Goal: Task Accomplishment & Management: Manage account settings

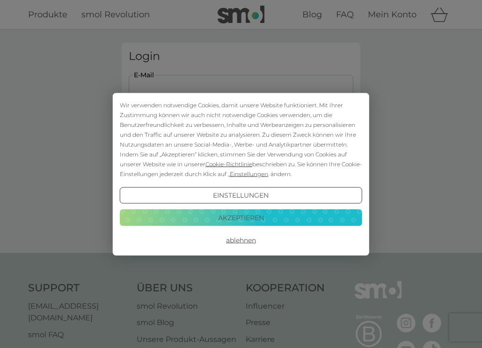
type input "[EMAIL_ADDRESS][DOMAIN_NAME]"
click at [248, 221] on button "Akzeptieren" at bounding box center [241, 217] width 242 height 17
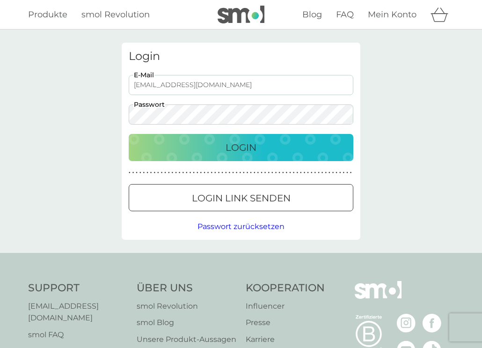
click at [245, 152] on p "Login" at bounding box center [240, 147] width 31 height 15
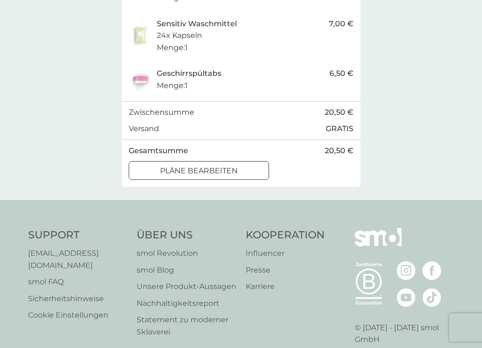
scroll to position [241, 0]
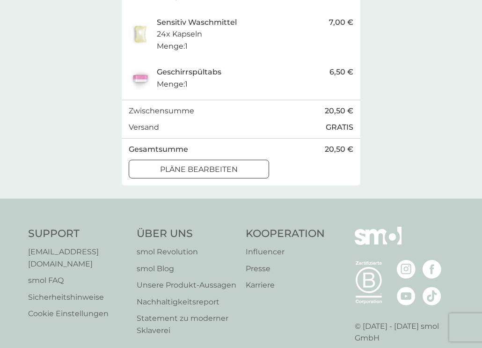
click at [200, 159] on button "Pläne bearbeiten" at bounding box center [199, 168] width 140 height 19
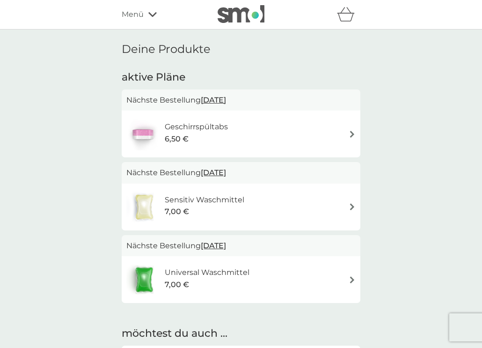
click at [350, 135] on img at bounding box center [351, 133] width 7 height 7
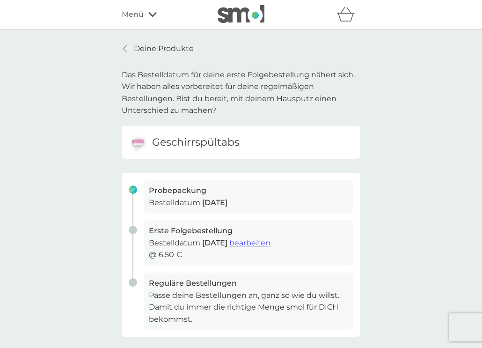
click at [270, 240] on span "bearbeiten" at bounding box center [249, 242] width 41 height 9
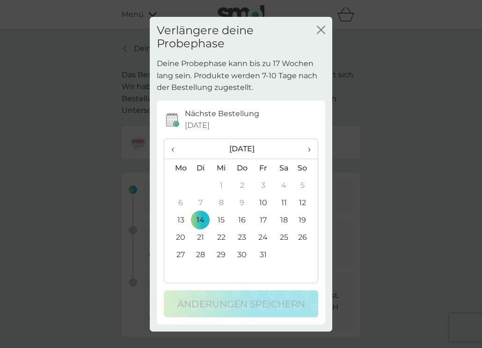
click at [320, 30] on icon "Schließen" at bounding box center [319, 29] width 4 height 7
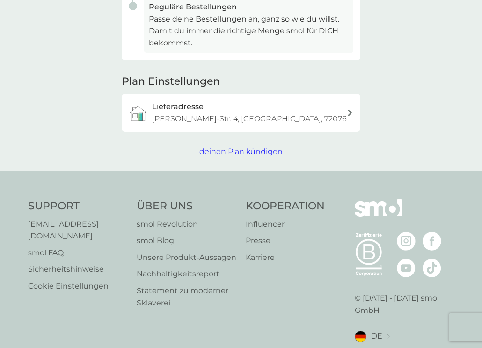
scroll to position [278, 0]
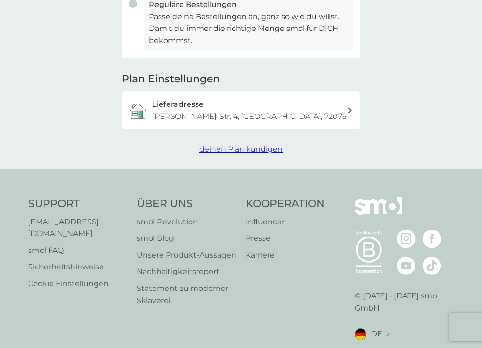
click at [255, 148] on span "deinen Plan kündigen" at bounding box center [240, 149] width 83 height 9
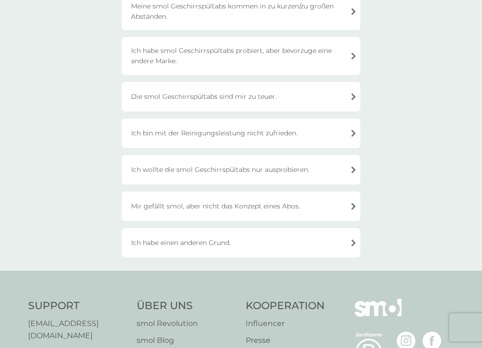
scroll to position [167, 0]
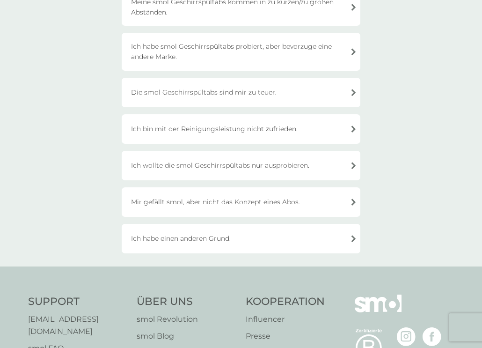
click at [232, 244] on div "Ich habe einen anderen Grund." at bounding box center [241, 238] width 239 height 29
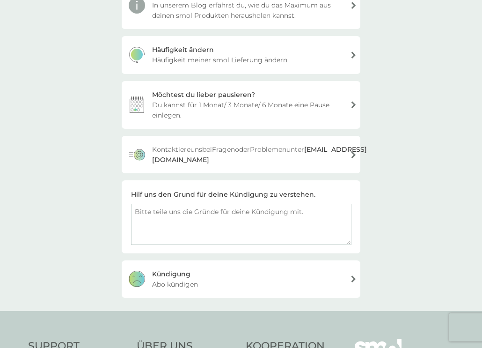
scroll to position [174, 0]
click at [232, 220] on textarea at bounding box center [241, 223] width 220 height 41
drag, startPoint x: 166, startPoint y: 220, endPoint x: 110, endPoint y: 224, distance: 55.8
click at [110, 224] on div "deinen Plan kündigen Ich habe einen anderen Grund. Plan kündigen Es tut uns lei…" at bounding box center [241, 83] width 482 height 454
click at [160, 226] on textarea "Leider kamen nie die Probeartikel an, daher habe ich kein Bedürfnis, das regulä…" at bounding box center [241, 223] width 220 height 41
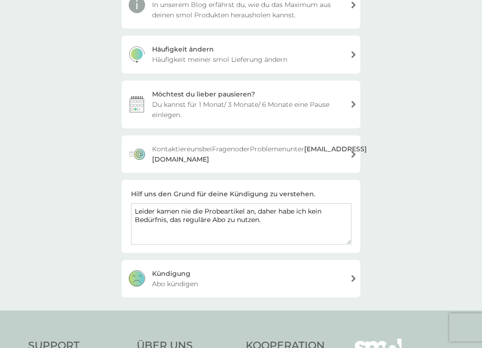
drag, startPoint x: 165, startPoint y: 217, endPoint x: 127, endPoint y: 223, distance: 37.8
click at [127, 223] on div "Hilf uns den Grund für deine Kündigung zu verstehen. Leider kamen nie die Probe…" at bounding box center [241, 216] width 239 height 72
click at [158, 229] on textarea "Leider kamen nie die Probeartikel an, daher habe ich kein Bedürfnis, das regulä…" at bounding box center [241, 223] width 220 height 41
drag, startPoint x: 166, startPoint y: 218, endPoint x: 117, endPoint y: 222, distance: 48.3
click at [117, 222] on div "deinen Plan kündigen Ich habe einen anderen Grund. Plan kündigen Es tut uns lei…" at bounding box center [241, 83] width 253 height 428
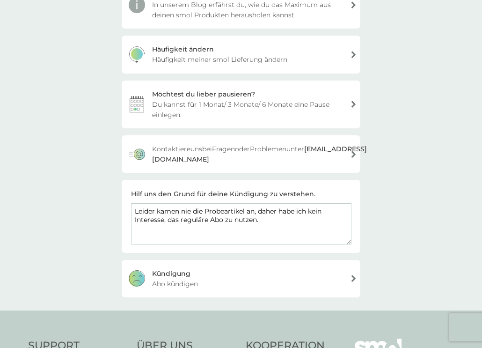
click at [182, 240] on textarea "Leider kamen nie die Probeartikel an, daher habe ich kein Interesse, das regulä…" at bounding box center [241, 223] width 220 height 41
click at [167, 218] on textarea "Leider kamen nie die Probeartikel an, daher habe ich kein Interesse, das regulä…" at bounding box center [241, 223] width 220 height 41
type textarea "Leider kamen nie die Probeartikel an, daher habe ich kein Interesse, das regulä…"
click at [200, 280] on div "Kündigung Abo kündigen" at bounding box center [241, 278] width 239 height 37
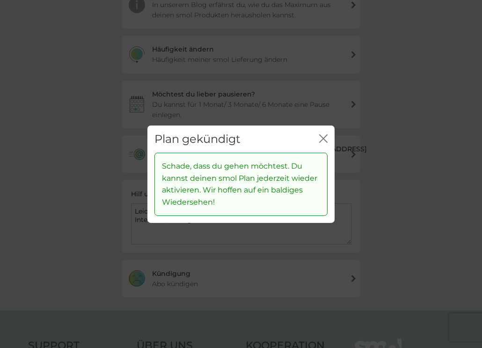
click at [411, 141] on div "Plan gekündigt Schließen Schade, dass du gehen möchtest. Du kannst deinen smol …" at bounding box center [241, 174] width 482 height 348
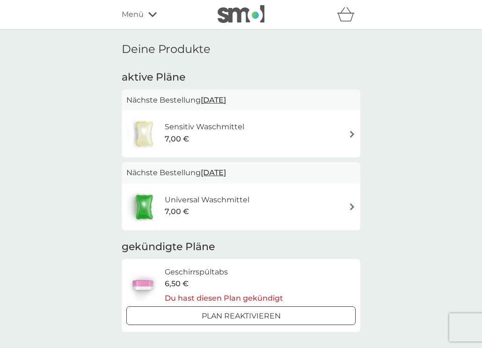
click at [350, 206] on img at bounding box center [351, 206] width 7 height 7
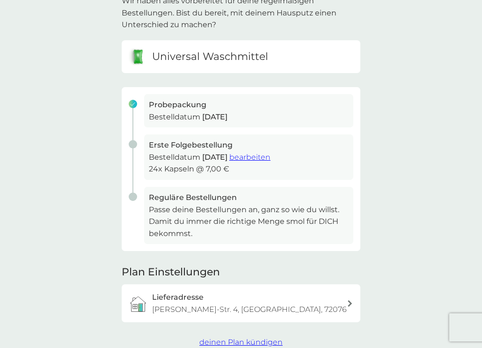
scroll to position [96, 0]
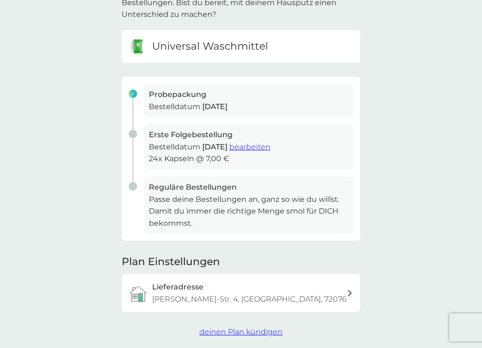
click at [269, 145] on span "bearbeiten" at bounding box center [249, 146] width 41 height 9
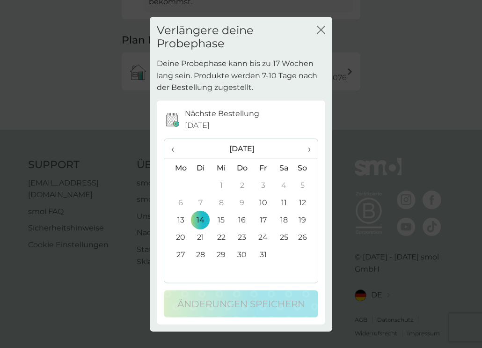
click at [318, 32] on icon "Schließen" at bounding box center [321, 29] width 8 height 8
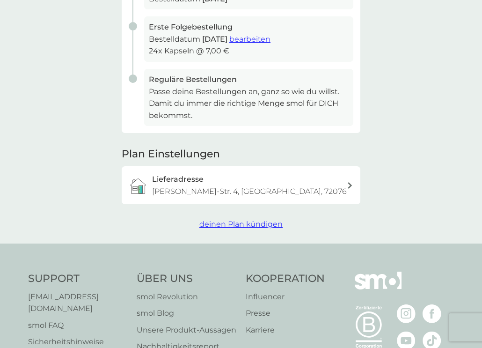
scroll to position [138, 0]
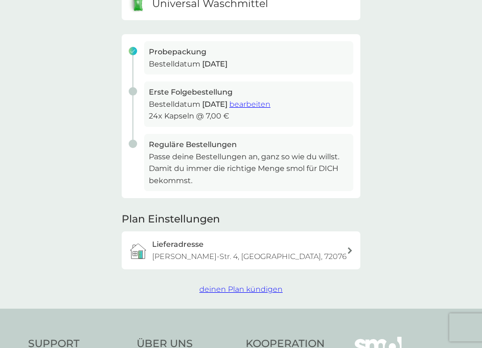
click at [243, 286] on span "deinen Plan kündigen" at bounding box center [240, 288] width 83 height 9
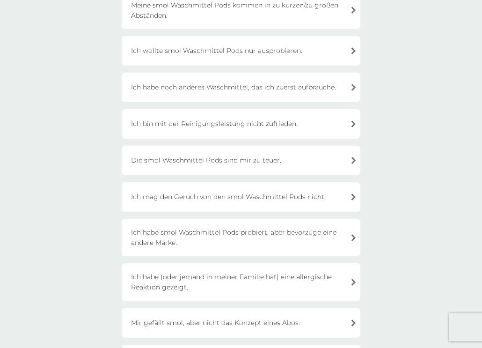
scroll to position [194, 0]
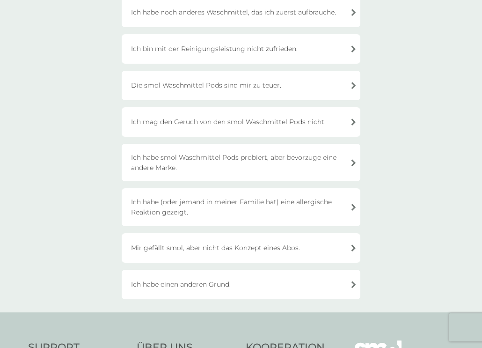
click at [206, 286] on div "Ich habe einen anderen Grund." at bounding box center [241, 283] width 239 height 29
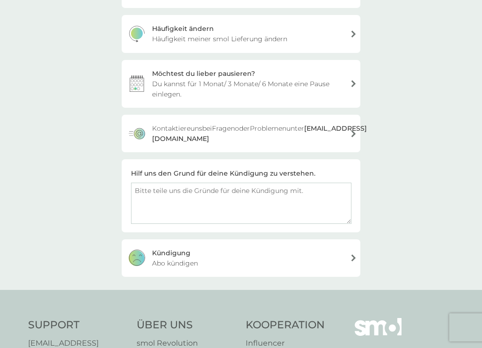
click at [200, 215] on textarea at bounding box center [241, 202] width 220 height 41
click at [284, 207] on textarea "[PERSON_NAME] kamen die Probeartikel nie an, deswegen habe ich kein Interesse, …" at bounding box center [241, 202] width 220 height 41
type textarea "[PERSON_NAME] kamen die Probeartikel nie an, deswegen habe ich kein Interesse, …"
click at [248, 268] on div "Kündigung Abo kündigen" at bounding box center [241, 257] width 239 height 37
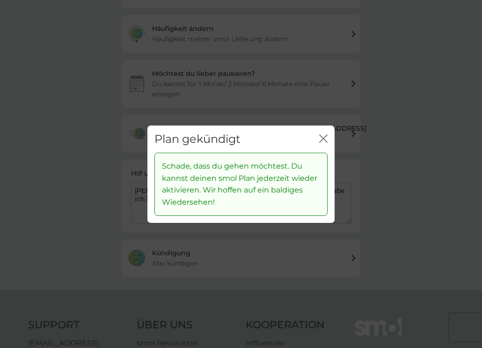
click at [326, 137] on icon "Schließen" at bounding box center [325, 137] width 4 height 7
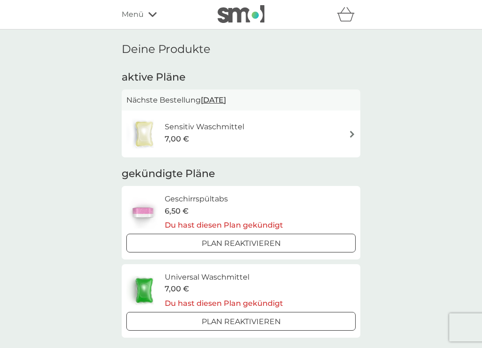
click at [226, 99] on span "[DATE]" at bounding box center [213, 100] width 25 height 18
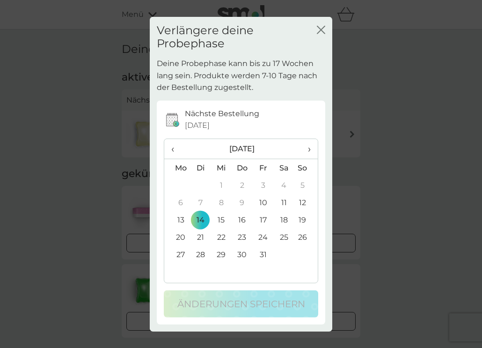
click at [324, 31] on icon "Schließen" at bounding box center [321, 29] width 8 height 8
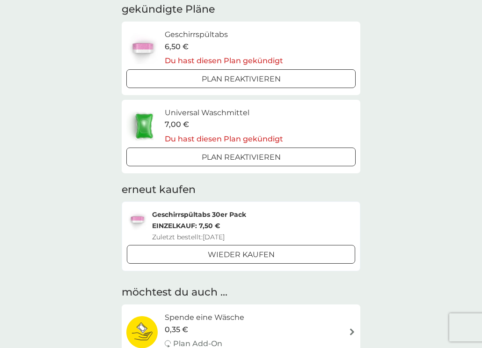
scroll to position [165, 0]
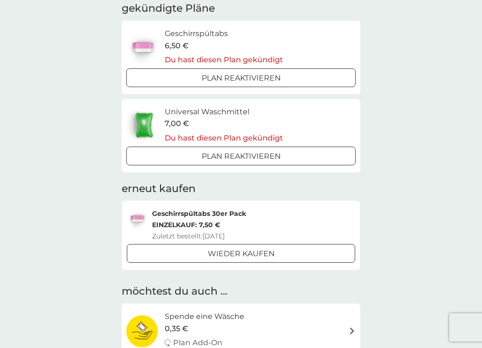
click at [224, 213] on p "Geschirrspültabs 30er Pack" at bounding box center [199, 213] width 94 height 11
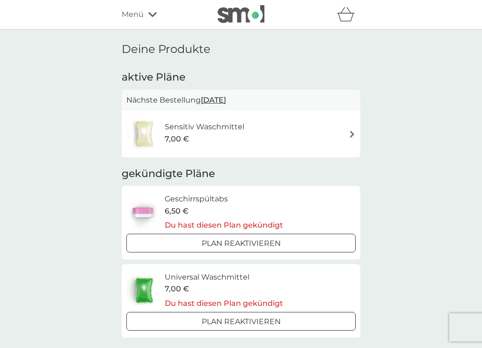
scroll to position [0, 0]
click at [216, 136] on div "7,00 €" at bounding box center [205, 139] width 80 height 12
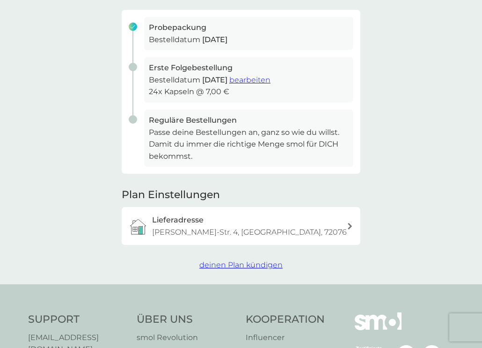
scroll to position [128, 0]
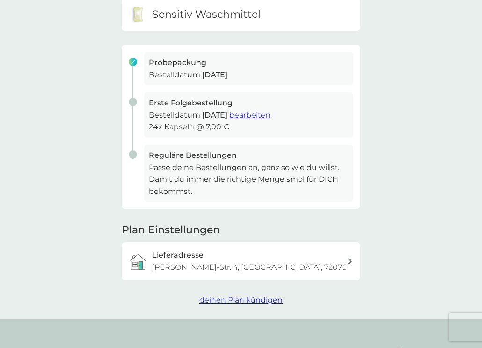
click at [221, 299] on button "deinen Plan kündigen" at bounding box center [240, 300] width 83 height 12
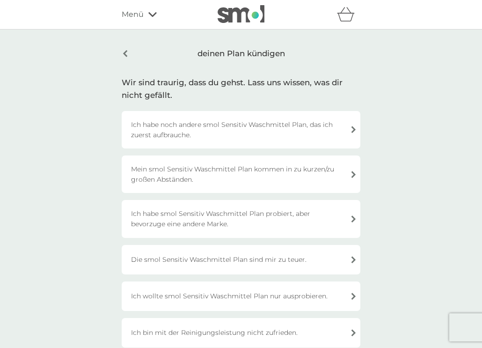
click at [225, 289] on div "Ich wollte smol Sensitiv Waschmittel Plan nur ausprobieren." at bounding box center [241, 295] width 239 height 29
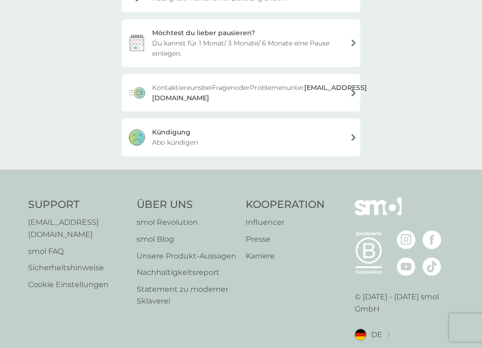
scroll to position [273, 0]
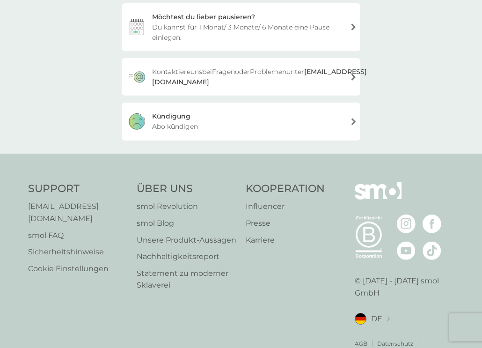
click at [209, 129] on div "Kündigung Abo kündigen" at bounding box center [241, 120] width 239 height 37
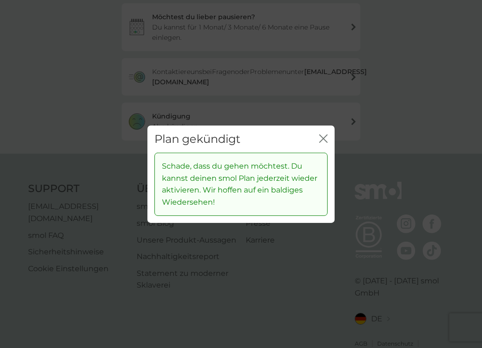
click at [85, 126] on div "Plan gekündigt Schließen Schade, dass du gehen möchtest. Du kannst deinen smol …" at bounding box center [241, 174] width 482 height 348
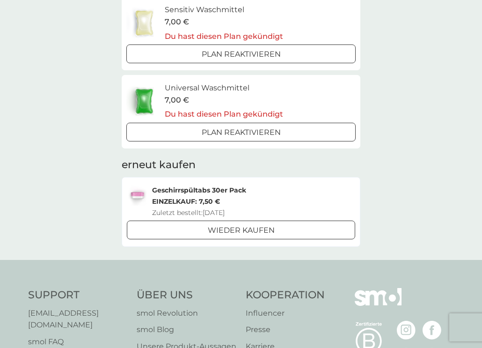
scroll to position [181, 0]
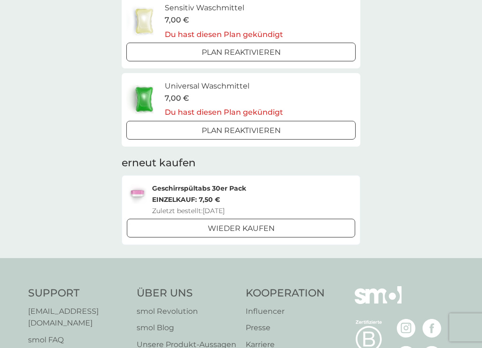
click at [140, 191] on img at bounding box center [137, 192] width 21 height 21
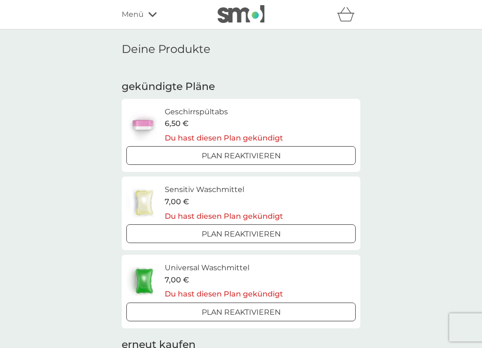
scroll to position [0, 0]
click at [346, 17] on icon "Warenkorb" at bounding box center [346, 14] width 18 height 14
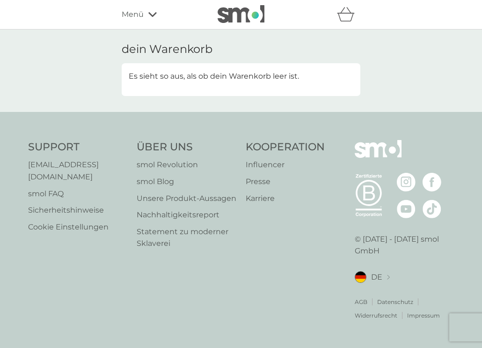
click at [346, 17] on icon "Warenkorb" at bounding box center [346, 14] width 18 height 14
click at [345, 18] on icon "Warenkorb" at bounding box center [346, 14] width 18 height 14
click at [145, 14] on div "Menü" at bounding box center [162, 14] width 80 height 12
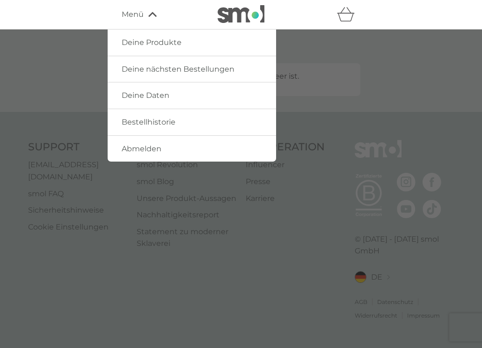
click at [150, 39] on span "Deine Produkte" at bounding box center [152, 42] width 60 height 9
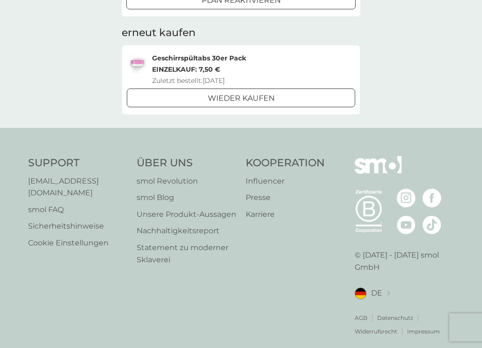
scroll to position [311, 0]
click at [193, 64] on p "Einzelkauf: 7,50 €" at bounding box center [199, 69] width 94 height 11
click at [143, 65] on img at bounding box center [137, 63] width 21 height 21
click at [147, 93] on div "Wieder kaufen" at bounding box center [240, 99] width 227 height 12
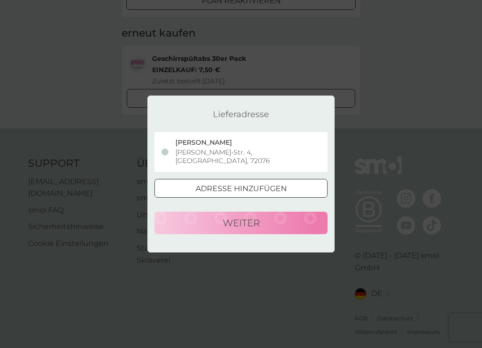
click at [100, 125] on div "Lieferadresse [PERSON_NAME] [PERSON_NAME]-Str. 4, [GEOGRAPHIC_DATA], 72076 Adre…" at bounding box center [241, 174] width 482 height 348
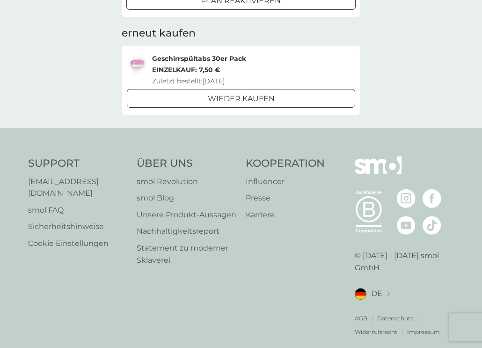
click at [148, 54] on div "Geschirrspültabs 30er Pack Einzelkauf: 7,50 € Zuletzt bestellt: [DATE]" at bounding box center [241, 70] width 228 height 34
click at [154, 32] on h2 "erneut kaufen" at bounding box center [241, 33] width 239 height 14
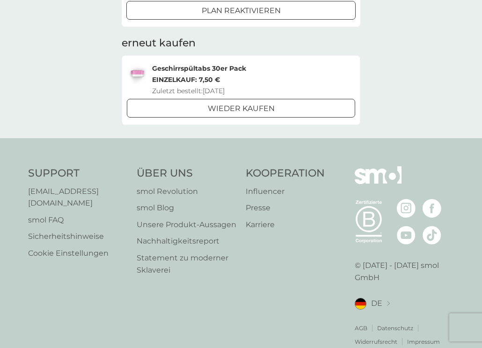
scroll to position [299, 0]
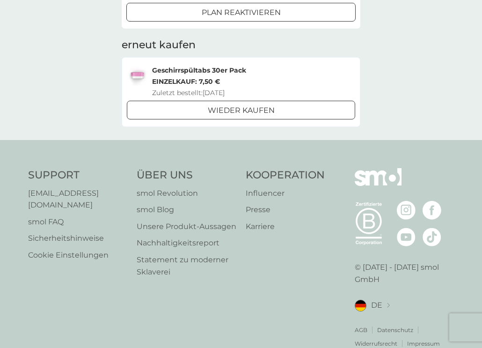
click at [219, 78] on p "Einzelkauf: 7,50 €" at bounding box center [199, 81] width 94 height 11
click at [203, 109] on div "Wieder kaufen" at bounding box center [240, 110] width 227 height 12
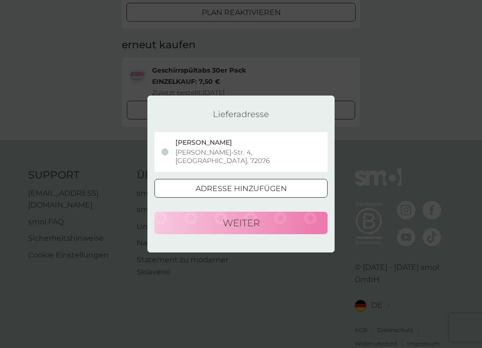
click at [89, 112] on div "Lieferadresse [PERSON_NAME] [PERSON_NAME]-Str. 4, [GEOGRAPHIC_DATA], 72076 Adre…" at bounding box center [241, 174] width 482 height 348
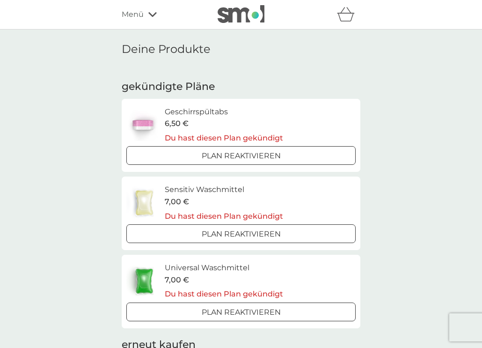
scroll to position [0, 0]
click at [346, 16] on icon "Warenkorb" at bounding box center [346, 14] width 18 height 14
